Goal: Navigation & Orientation: Understand site structure

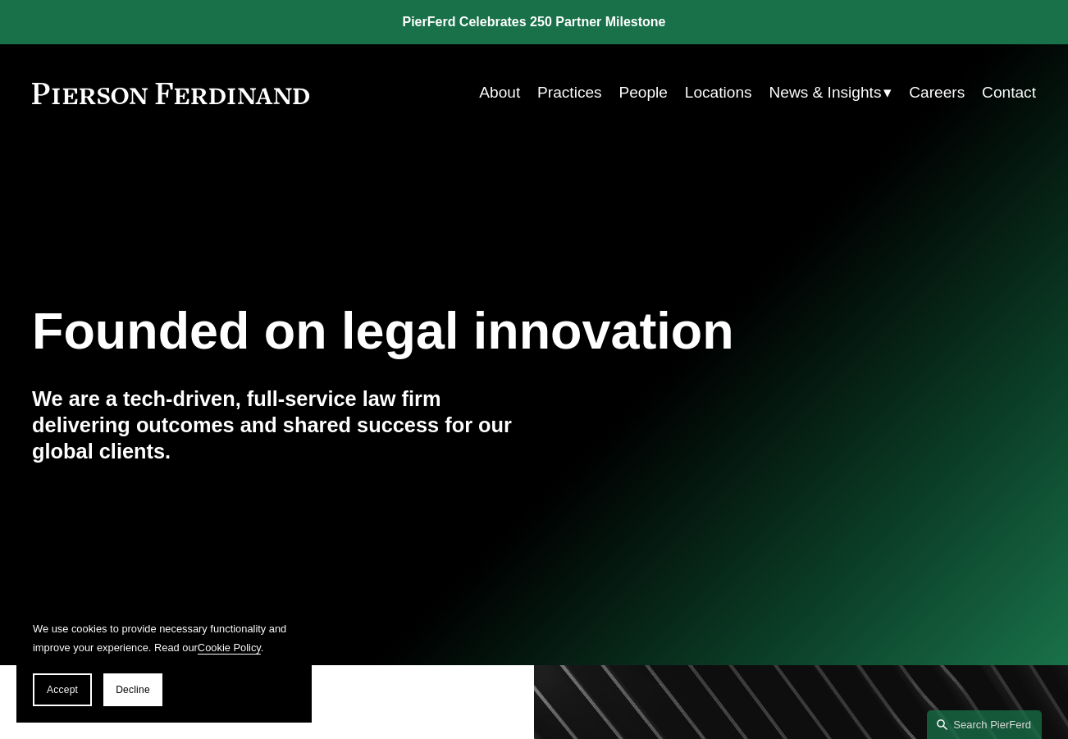
click at [568, 91] on link "Practices" at bounding box center [569, 92] width 65 height 31
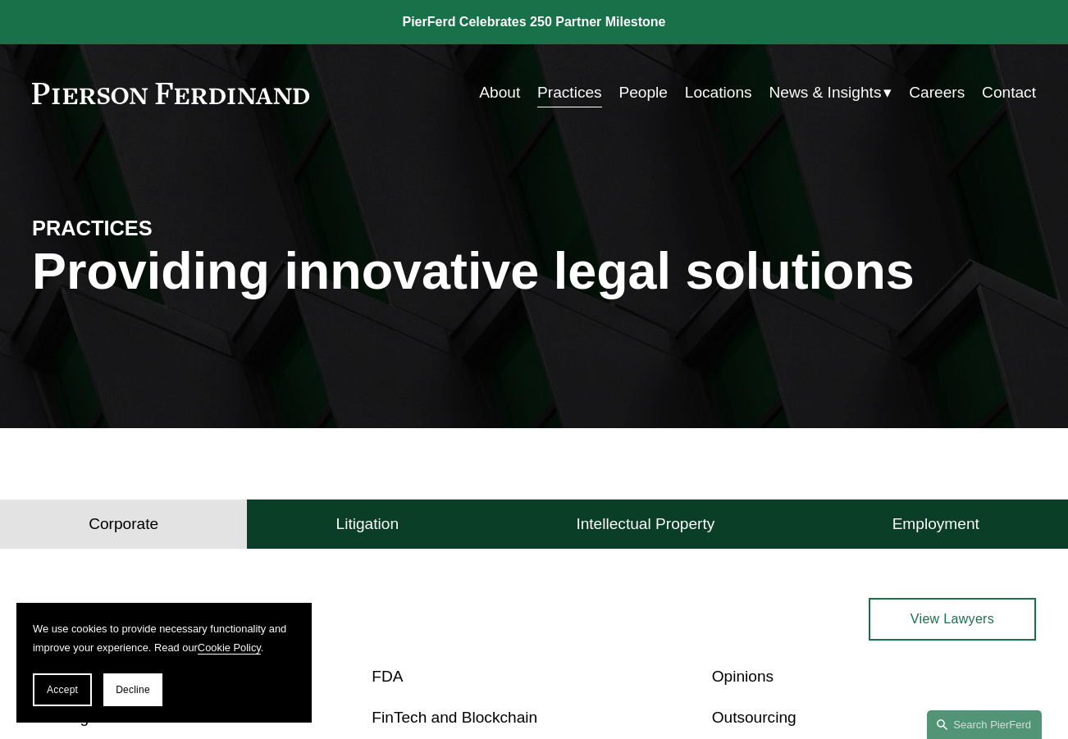
click at [715, 86] on link "Locations" at bounding box center [718, 92] width 67 height 31
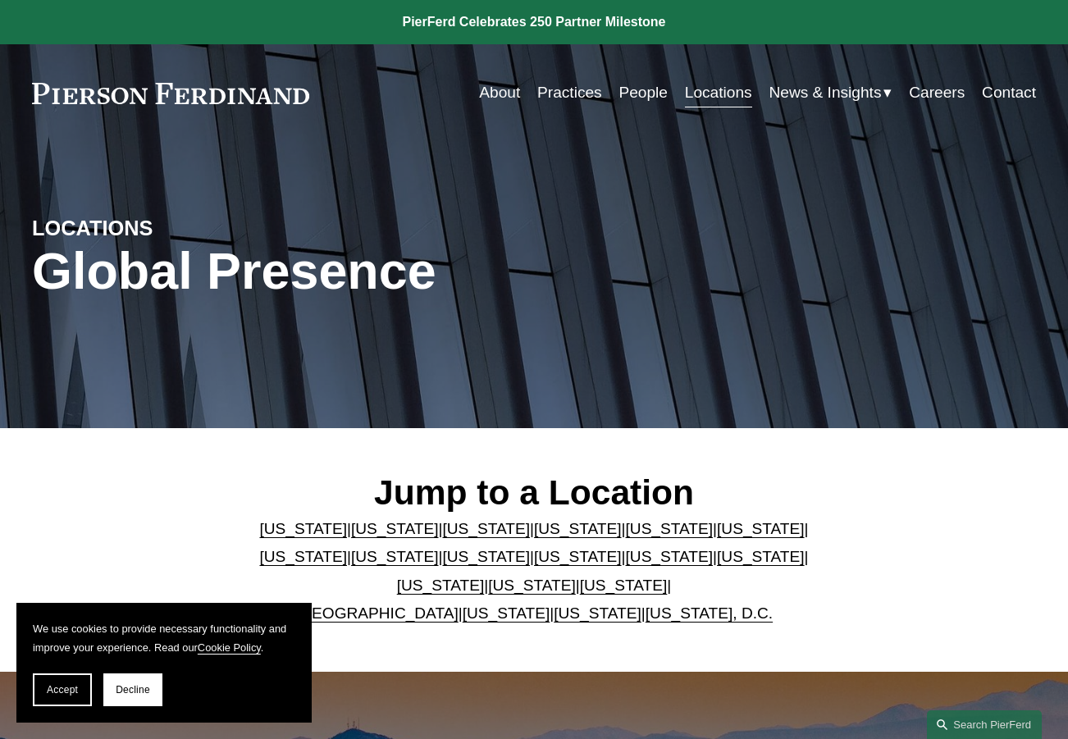
scroll to position [82, 0]
